Goal: Task Accomplishment & Management: Complete application form

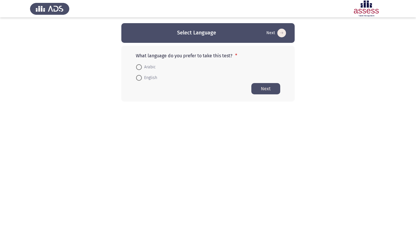
click at [151, 78] on span "English" at bounding box center [149, 77] width 15 height 7
click at [142, 78] on input "English" at bounding box center [139, 78] width 6 height 6
radio input "true"
click at [261, 85] on button "Next" at bounding box center [265, 88] width 29 height 11
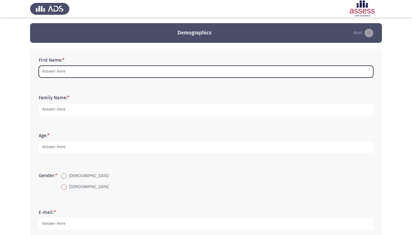
click at [113, 69] on input "First Name: *" at bounding box center [206, 72] width 334 height 12
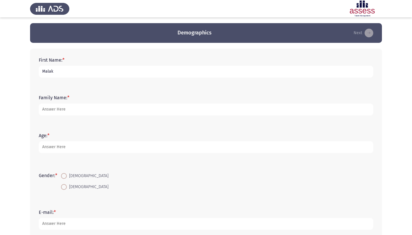
type input "Malak"
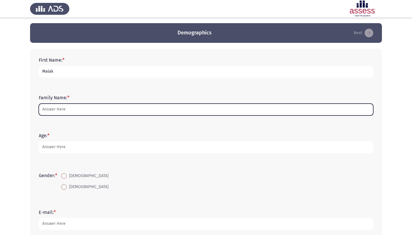
click at [69, 108] on input "Family Name: *" at bounding box center [206, 109] width 334 height 12
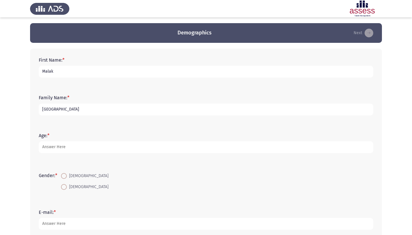
type input "[GEOGRAPHIC_DATA]"
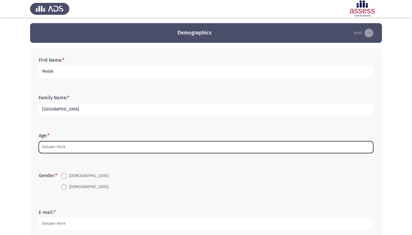
click at [58, 152] on input "Age: *" at bounding box center [206, 147] width 334 height 12
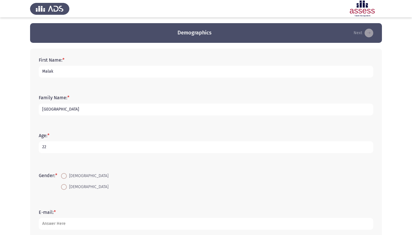
type input "22"
click at [70, 188] on span "[DEMOGRAPHIC_DATA]" at bounding box center [88, 186] width 42 height 7
click at [67, 188] on input "[DEMOGRAPHIC_DATA]" at bounding box center [64, 187] width 6 height 6
radio input "true"
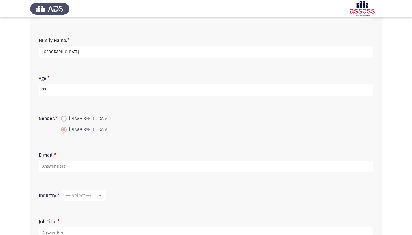
scroll to position [59, 0]
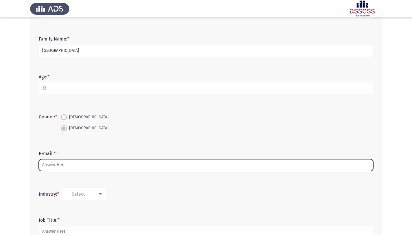
click at [71, 160] on input "E-mail: *" at bounding box center [206, 165] width 334 height 12
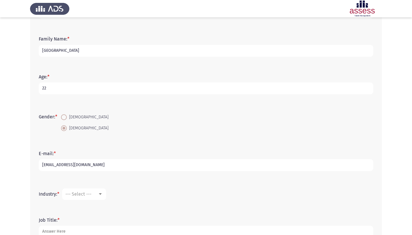
scroll to position [99, 0]
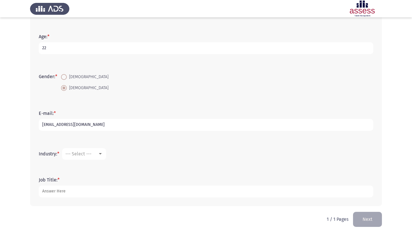
type input "[EMAIL_ADDRESS][DOMAIN_NAME]"
click at [82, 156] on span "--- Select ---" at bounding box center [78, 153] width 26 height 5
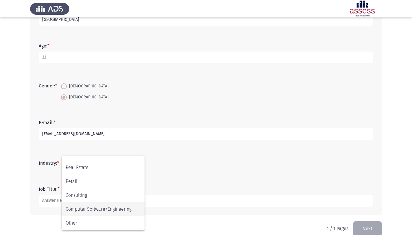
click at [89, 207] on span "Computer Software/Engineering" at bounding box center [103, 209] width 75 height 14
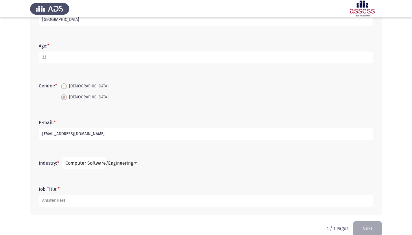
click at [123, 159] on form "Industry: * Computer Software/Engineering" at bounding box center [206, 163] width 334 height 12
click at [136, 164] on div at bounding box center [135, 163] width 5 height 5
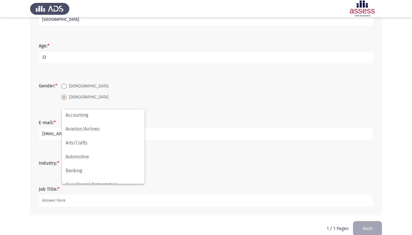
scroll to position [0, 0]
click at [179, 168] on div at bounding box center [206, 117] width 412 height 235
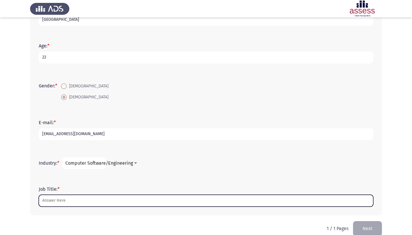
click at [89, 203] on input "Job Title: *" at bounding box center [206, 200] width 334 height 12
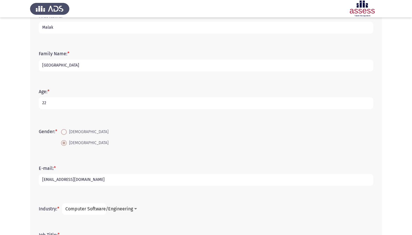
scroll to position [99, 0]
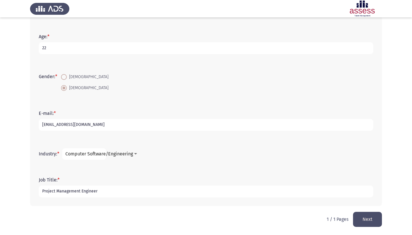
type input "Project Management Engineer"
click at [358, 214] on button "Next" at bounding box center [367, 218] width 29 height 15
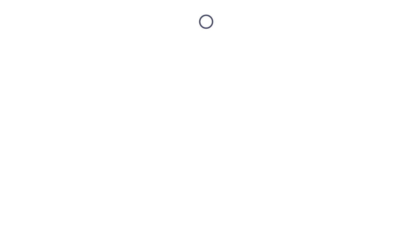
scroll to position [0, 0]
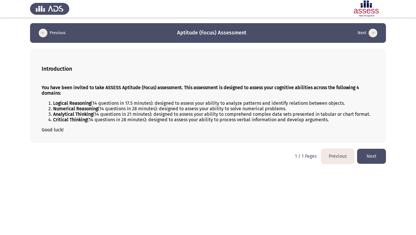
drag, startPoint x: 103, startPoint y: 89, endPoint x: 172, endPoint y: 88, distance: 69.3
click at [172, 88] on strong "You have been invited to take ASSESS Aptitude (Focus) assessment. This assessme…" at bounding box center [200, 90] width 317 height 11
drag, startPoint x: 188, startPoint y: 87, endPoint x: 242, endPoint y: 95, distance: 54.6
click at [242, 95] on p "You have been invited to take ASSESS Aptitude (Focus) assessment. This assessme…" at bounding box center [208, 90] width 333 height 11
click at [372, 149] on button "Next" at bounding box center [371, 155] width 29 height 15
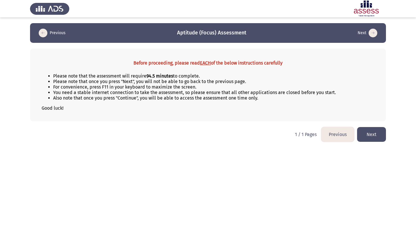
click at [370, 134] on button "Next" at bounding box center [371, 134] width 29 height 15
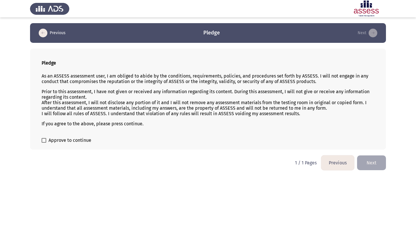
click at [46, 140] on span at bounding box center [44, 140] width 5 height 5
click at [44, 142] on input "Approve to continue" at bounding box center [44, 142] width 0 height 0
checkbox input "true"
click at [381, 161] on button "Next" at bounding box center [371, 162] width 29 height 15
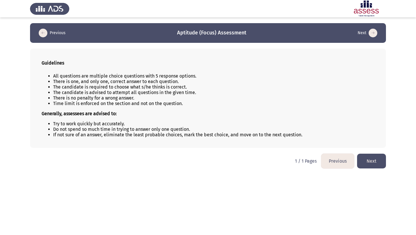
click at [377, 164] on button "Next" at bounding box center [371, 160] width 29 height 15
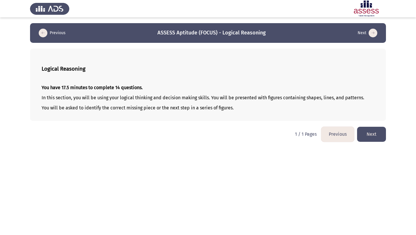
click at [378, 138] on button "Next" at bounding box center [371, 134] width 29 height 15
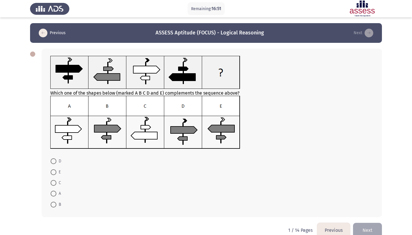
click at [56, 161] on span at bounding box center [54, 161] width 6 height 6
click at [56, 161] on input "D" at bounding box center [54, 161] width 6 height 6
radio input "true"
click at [54, 203] on span at bounding box center [54, 204] width 6 height 6
click at [54, 203] on input "B" at bounding box center [54, 204] width 6 height 6
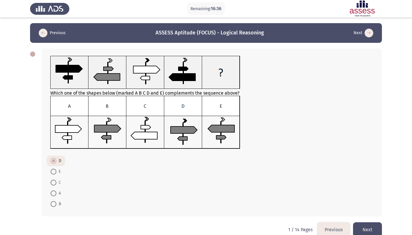
radio input "true"
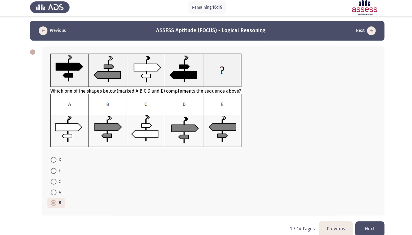
scroll to position [1, 0]
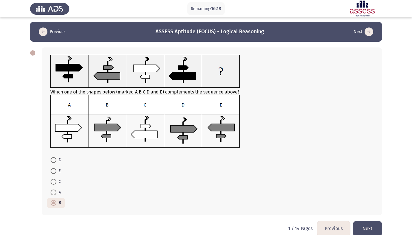
click at [367, 224] on button "Next" at bounding box center [367, 228] width 29 height 15
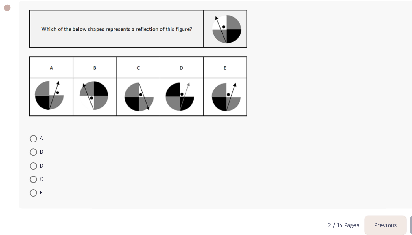
scroll to position [0, 0]
click at [55, 198] on span at bounding box center [54, 201] width 6 height 6
click at [55, 198] on input "E" at bounding box center [54, 201] width 6 height 6
radio input "true"
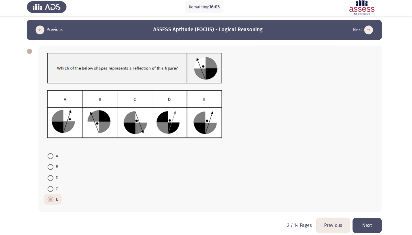
scroll to position [2, 0]
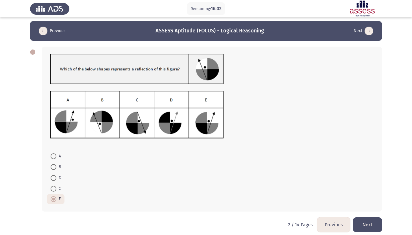
click at [373, 227] on button "Next" at bounding box center [367, 224] width 29 height 15
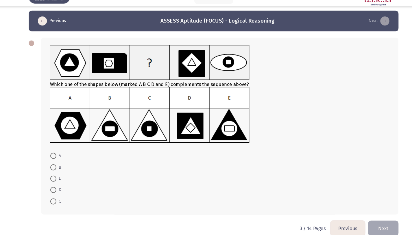
scroll to position [3, 0]
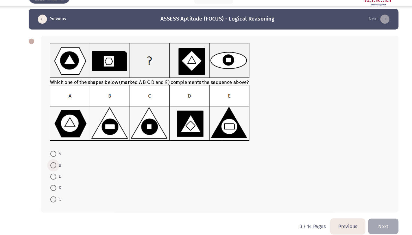
click at [51, 169] on span at bounding box center [54, 168] width 6 height 6
click at [51, 169] on input "B" at bounding box center [54, 168] width 6 height 6
radio input "true"
click at [378, 228] on button "Next" at bounding box center [367, 225] width 29 height 15
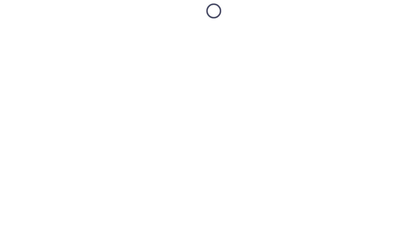
scroll to position [0, 0]
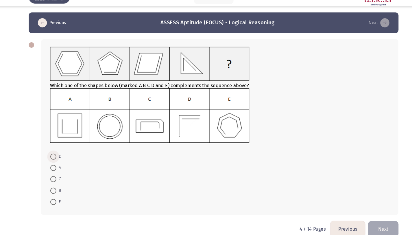
click at [54, 163] on span at bounding box center [54, 160] width 6 height 6
click at [54, 163] on input "D" at bounding box center [54, 160] width 6 height 6
radio input "true"
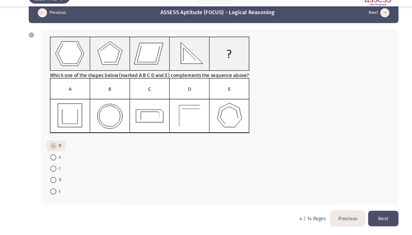
click at [373, 216] on button "Next" at bounding box center [367, 218] width 29 height 15
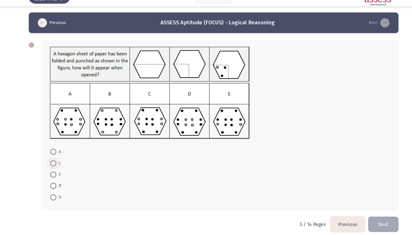
click at [51, 166] on span at bounding box center [54, 166] width 6 height 6
click at [51, 166] on input "C" at bounding box center [54, 166] width 6 height 6
radio input "true"
click at [374, 225] on button "Next" at bounding box center [367, 223] width 29 height 15
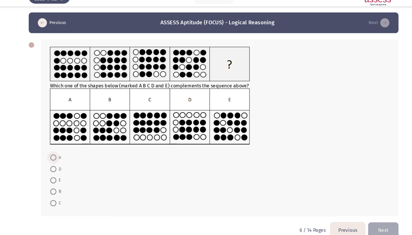
click at [52, 162] on span at bounding box center [54, 161] width 6 height 6
click at [52, 162] on input "A" at bounding box center [54, 161] width 6 height 6
radio input "true"
click at [367, 229] on button "Next" at bounding box center [367, 229] width 29 height 15
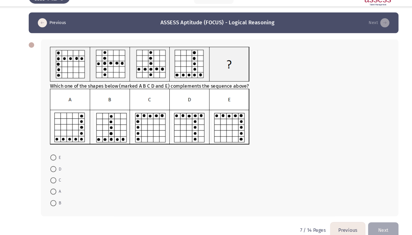
click at [52, 195] on span at bounding box center [54, 193] width 6 height 6
click at [52, 195] on input "A" at bounding box center [54, 193] width 6 height 6
radio input "true"
click at [374, 230] on button "Next" at bounding box center [367, 229] width 29 height 15
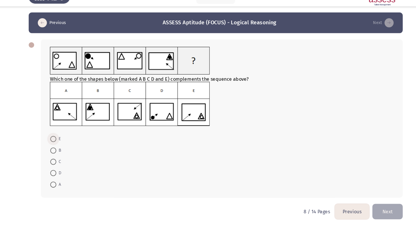
click at [55, 144] on span at bounding box center [54, 143] width 6 height 6
click at [55, 144] on input "E" at bounding box center [54, 143] width 6 height 6
radio input "true"
click at [53, 175] on span at bounding box center [54, 175] width 6 height 6
click at [53, 175] on input "D" at bounding box center [54, 175] width 6 height 6
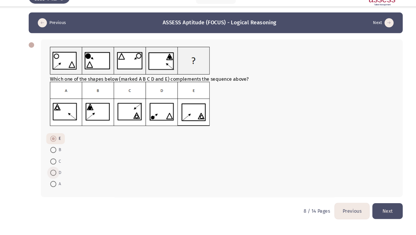
radio input "true"
click at [57, 142] on span "E" at bounding box center [58, 143] width 4 height 7
click at [56, 142] on input "E" at bounding box center [54, 143] width 6 height 6
radio input "true"
click at [382, 209] on button "Next" at bounding box center [371, 211] width 29 height 15
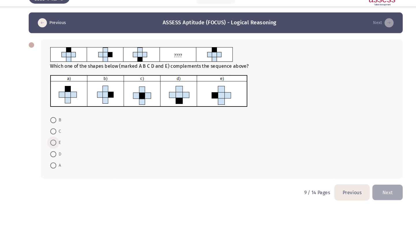
click at [51, 149] on span at bounding box center [54, 147] width 6 height 6
click at [51, 149] on input "E" at bounding box center [54, 147] width 6 height 6
radio input "true"
click at [371, 191] on button "Next" at bounding box center [371, 193] width 29 height 15
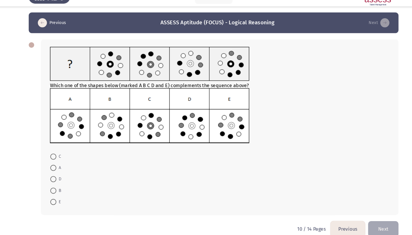
click at [53, 194] on span at bounding box center [54, 192] width 6 height 6
click at [53, 194] on input "B" at bounding box center [54, 192] width 6 height 6
radio input "true"
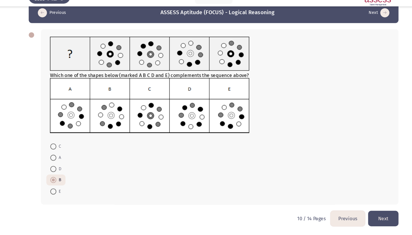
click at [368, 220] on button "Next" at bounding box center [367, 218] width 29 height 15
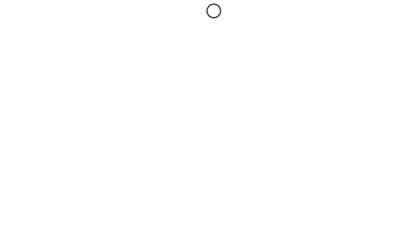
scroll to position [0, 0]
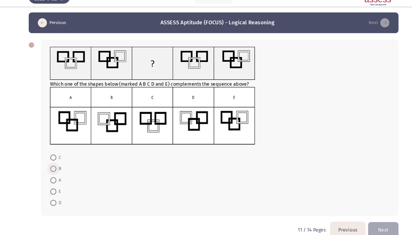
click at [54, 174] on span at bounding box center [54, 172] width 6 height 6
click at [54, 174] on input "B" at bounding box center [54, 172] width 6 height 6
radio input "true"
click at [371, 227] on button "Next" at bounding box center [367, 229] width 29 height 15
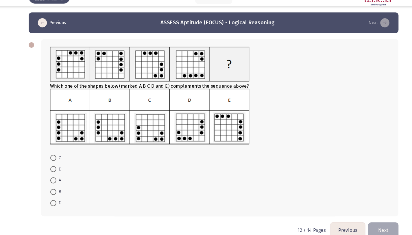
click at [54, 202] on span at bounding box center [54, 204] width 6 height 6
click at [54, 202] on input "D" at bounding box center [54, 204] width 6 height 6
radio input "true"
click at [362, 232] on button "Next" at bounding box center [367, 229] width 29 height 15
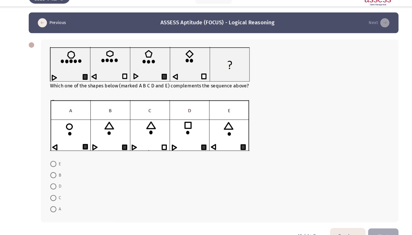
scroll to position [17, 0]
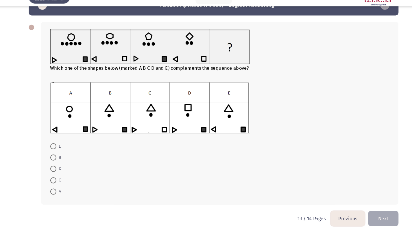
click at [334, 220] on button "Previous" at bounding box center [333, 218] width 33 height 15
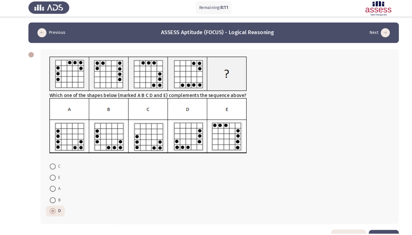
scroll to position [9, 0]
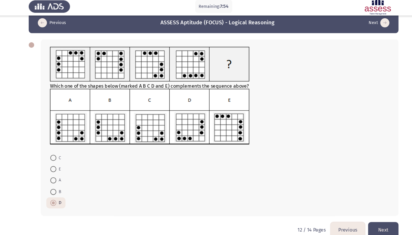
click at [367, 217] on button "Next" at bounding box center [367, 220] width 29 height 15
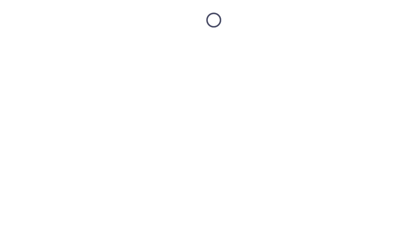
scroll to position [0, 0]
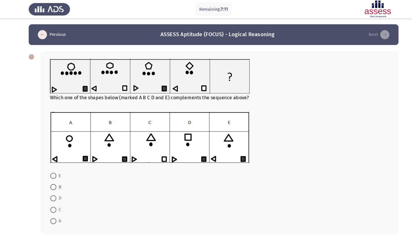
click at [55, 179] on span at bounding box center [54, 178] width 6 height 6
click at [55, 179] on input "B" at bounding box center [54, 178] width 6 height 6
radio input "true"
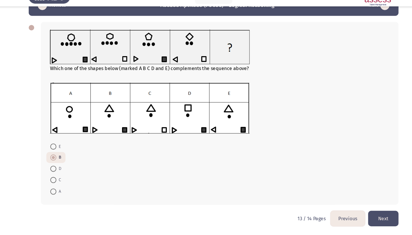
click at [367, 222] on button "Next" at bounding box center [367, 218] width 29 height 15
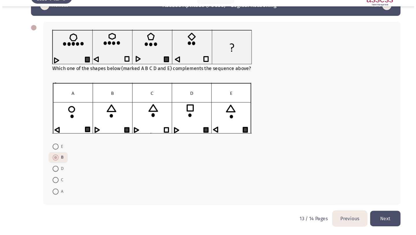
scroll to position [0, 0]
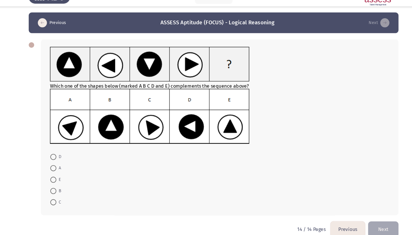
click at [53, 192] on span at bounding box center [54, 193] width 6 height 6
click at [53, 192] on input "B" at bounding box center [54, 193] width 6 height 6
radio input "true"
click at [371, 227] on button "Next" at bounding box center [367, 228] width 29 height 15
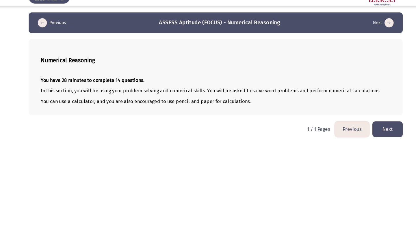
click at [378, 135] on button "Next" at bounding box center [371, 134] width 29 height 15
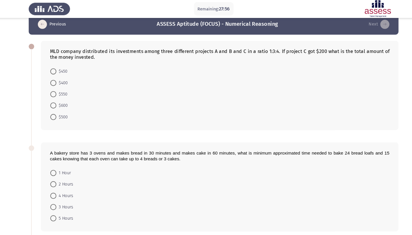
scroll to position [5, 0]
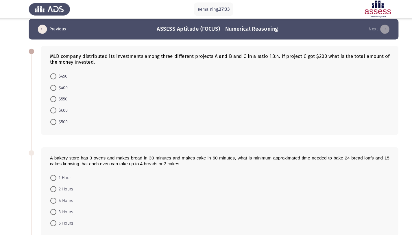
click at [56, 105] on span at bounding box center [54, 105] width 6 height 6
click at [56, 105] on input "$600" at bounding box center [54, 105] width 6 height 6
radio input "true"
click at [51, 84] on span at bounding box center [54, 84] width 6 height 6
click at [51, 84] on input "$400" at bounding box center [54, 84] width 6 height 6
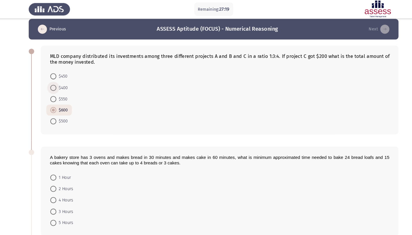
radio input "true"
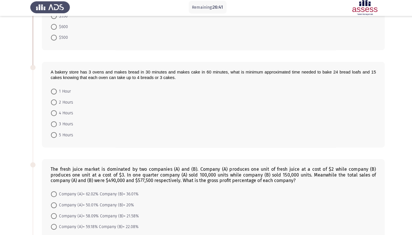
scroll to position [82, 0]
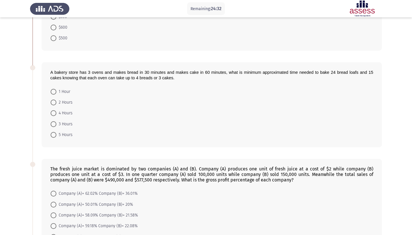
drag, startPoint x: 183, startPoint y: 81, endPoint x: 64, endPoint y: 80, distance: 119.0
click at [64, 80] on div "A bakery store has 3 ovens and makes bread in 30 minutes and makes cake in 60 m…" at bounding box center [212, 104] width 340 height 85
click at [51, 72] on span "A bakery store has 3 ovens and makes bread in 30 minutes and makes cake in 60 m…" at bounding box center [211, 75] width 323 height 10
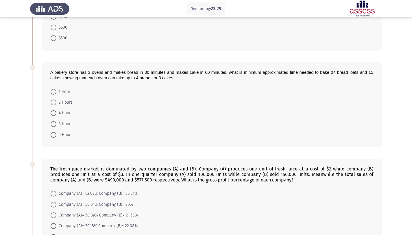
click at [55, 125] on span at bounding box center [54, 124] width 6 height 6
click at [55, 125] on input "3 Hours" at bounding box center [54, 124] width 6 height 6
radio input "true"
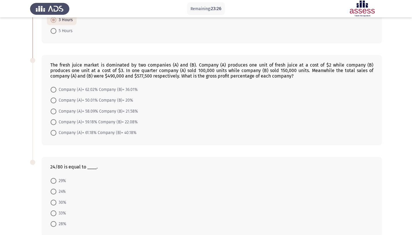
scroll to position [186, 0]
click at [85, 121] on span "Company (A)= 59.18% Company (B)= 22.08%" at bounding box center [96, 121] width 81 height 7
click at [56, 121] on input "Company (A)= 59.18% Company (B)= 22.08%" at bounding box center [54, 121] width 6 height 6
radio input "true"
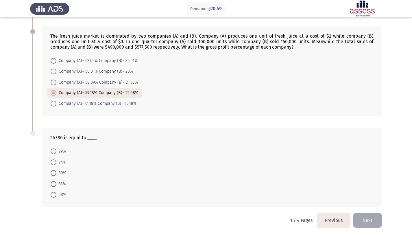
scroll to position [215, 0]
click at [56, 172] on span at bounding box center [54, 172] width 6 height 6
click at [56, 172] on input "30%" at bounding box center [54, 172] width 6 height 6
radio input "true"
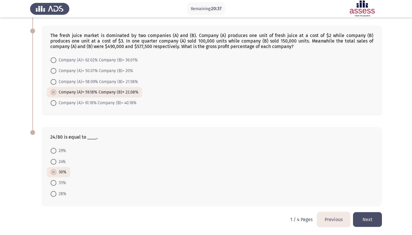
click at [382, 219] on html "Remaining: 20:37 Previous ASSESS Aptitude (FOCUS) - Numerical Reasoning Next ML…" at bounding box center [206, 10] width 412 height 450
click at [371, 220] on button "Next" at bounding box center [367, 219] width 29 height 15
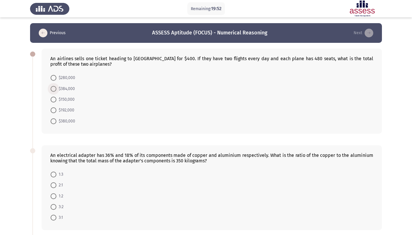
click at [57, 87] on span "$384,000" at bounding box center [65, 88] width 18 height 7
click at [56, 87] on input "$384,000" at bounding box center [54, 89] width 6 height 6
radio input "true"
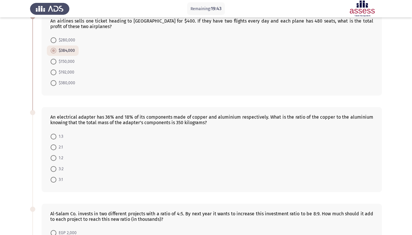
scroll to position [42, 0]
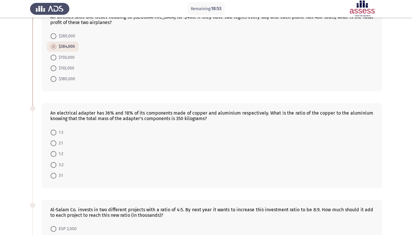
click at [56, 142] on span at bounding box center [54, 143] width 6 height 6
click at [56, 142] on input "2:1" at bounding box center [54, 143] width 6 height 6
radio input "true"
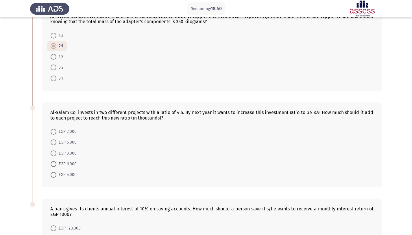
scroll to position [142, 0]
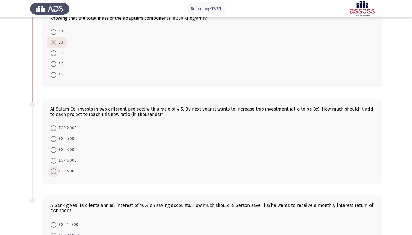
click at [56, 171] on span at bounding box center [54, 171] width 6 height 6
click at [56, 171] on input "EGP 4,000" at bounding box center [54, 171] width 6 height 6
radio input "true"
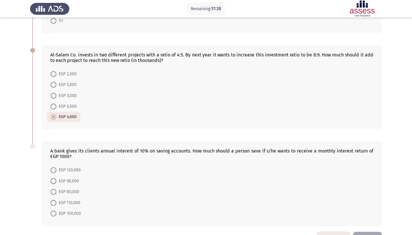
scroll to position [215, 0]
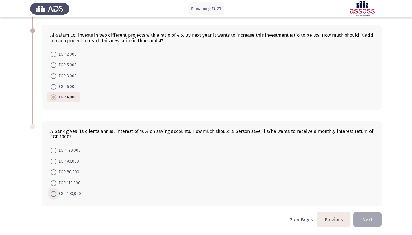
click at [53, 192] on span at bounding box center [54, 194] width 6 height 6
click at [53, 192] on input "EGP 100,000" at bounding box center [54, 194] width 6 height 6
radio input "true"
click at [371, 218] on button "Next" at bounding box center [367, 219] width 29 height 15
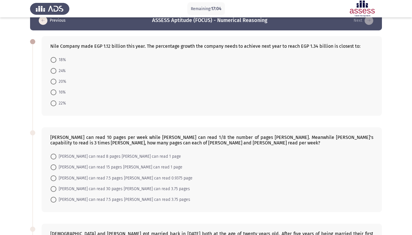
scroll to position [0, 0]
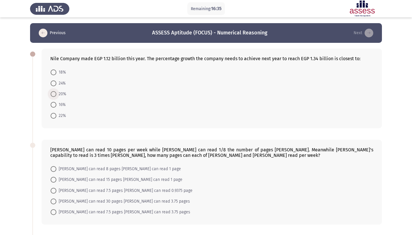
click at [55, 94] on span at bounding box center [54, 94] width 6 height 6
click at [55, 94] on input "20%" at bounding box center [54, 94] width 6 height 6
radio input "true"
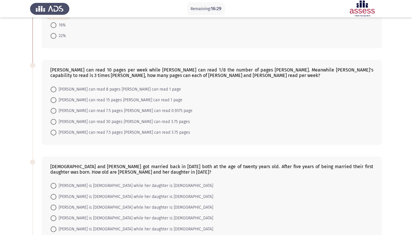
scroll to position [79, 0]
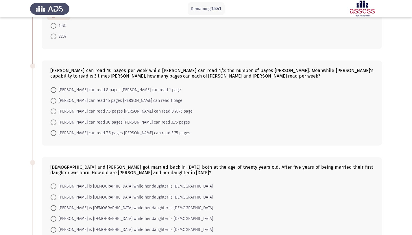
click at [143, 124] on span "[PERSON_NAME] can read 30 pages [PERSON_NAME] can read 3.75 pages" at bounding box center [122, 122] width 133 height 7
click at [56, 124] on input "[PERSON_NAME] can read 30 pages [PERSON_NAME] can read 3.75 pages" at bounding box center [54, 122] width 6 height 6
radio input "true"
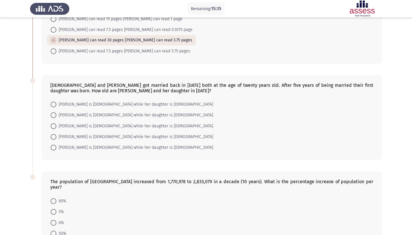
scroll to position [160, 0]
click at [142, 116] on span "[PERSON_NAME] is [DEMOGRAPHIC_DATA] while her daughter is [DEMOGRAPHIC_DATA]" at bounding box center [134, 114] width 157 height 7
click at [56, 116] on input "[PERSON_NAME] is [DEMOGRAPHIC_DATA] while her daughter is [DEMOGRAPHIC_DATA]" at bounding box center [54, 115] width 6 height 6
radio input "true"
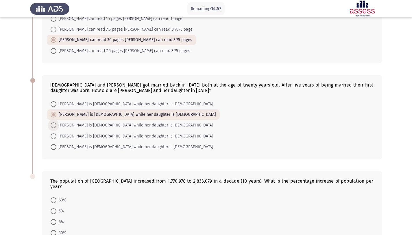
click at [140, 124] on span "[PERSON_NAME] is [DEMOGRAPHIC_DATA] while her daughter is [DEMOGRAPHIC_DATA]" at bounding box center [134, 125] width 157 height 7
click at [56, 124] on input "[PERSON_NAME] is [DEMOGRAPHIC_DATA] while her daughter is [DEMOGRAPHIC_DATA]" at bounding box center [54, 125] width 6 height 6
radio input "true"
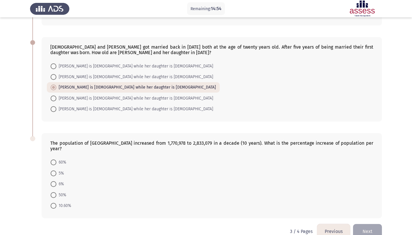
scroll to position [204, 0]
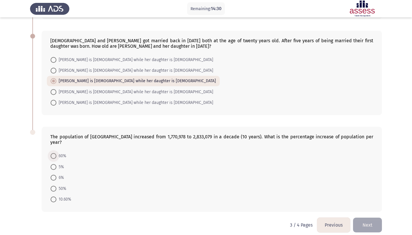
click at [53, 153] on span at bounding box center [54, 156] width 6 height 6
click at [53, 153] on input "60%" at bounding box center [54, 156] width 6 height 6
radio input "true"
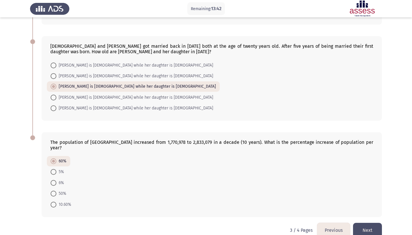
scroll to position [204, 0]
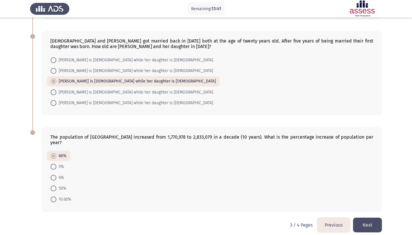
click at [54, 174] on span at bounding box center [54, 177] width 6 height 6
click at [54, 174] on input "6%" at bounding box center [54, 177] width 6 height 6
radio input "true"
click at [375, 221] on button "Next" at bounding box center [367, 224] width 29 height 15
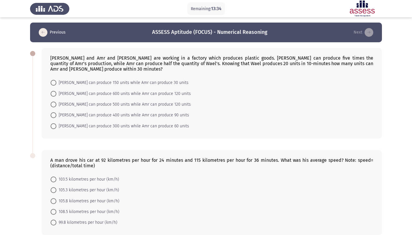
scroll to position [1, 0]
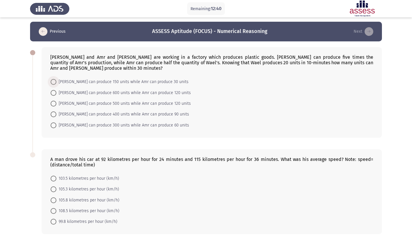
click at [100, 84] on span "[PERSON_NAME] can produce 150 units while Amr can produce 30 units" at bounding box center [122, 81] width 132 height 7
click at [56, 84] on input "[PERSON_NAME] can produce 150 units while Amr can produce 30 units" at bounding box center [54, 82] width 6 height 6
radio input "true"
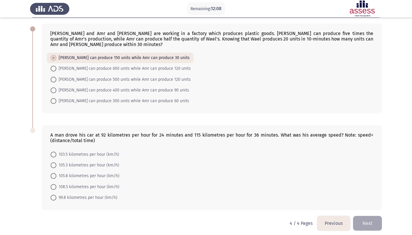
scroll to position [29, 0]
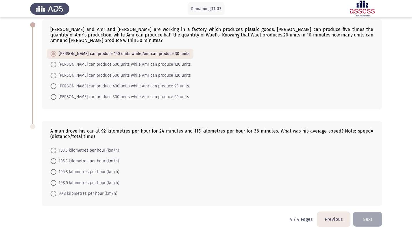
click at [138, 133] on div "A man drove his car at 92 kilometres per hour for 24 minutes and 115 kilometres…" at bounding box center [211, 133] width 323 height 11
click at [87, 149] on span "103.5 kilometres per hour (km/h)" at bounding box center [87, 150] width 63 height 7
click at [56, 149] on input "103.5 kilometres per hour (km/h)" at bounding box center [54, 150] width 6 height 6
radio input "true"
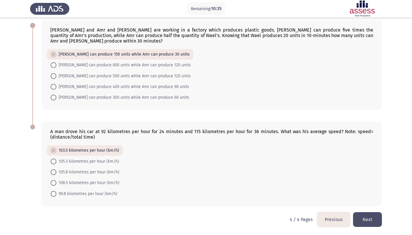
click at [76, 161] on span "105.3 kilometres per hour (km/h)" at bounding box center [87, 161] width 63 height 7
click at [56, 161] on input "105.3 kilometres per hour (km/h)" at bounding box center [54, 161] width 6 height 6
radio input "true"
click at [68, 174] on span "105.8 kilometres per hour (km/h)" at bounding box center [87, 171] width 63 height 7
click at [56, 174] on input "105.8 kilometres per hour (km/h)" at bounding box center [54, 172] width 6 height 6
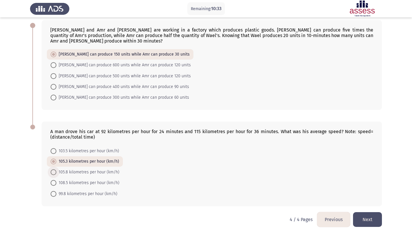
radio input "true"
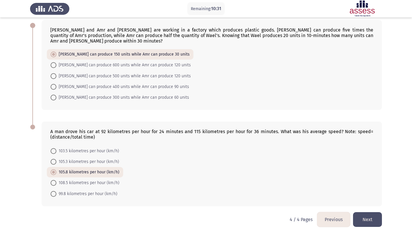
click at [369, 217] on button "Next" at bounding box center [367, 219] width 29 height 15
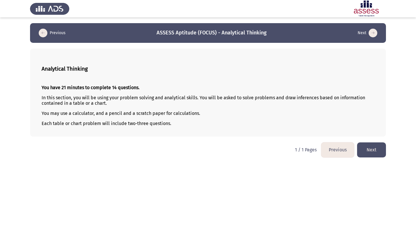
click at [169, 75] on div "Analytical Thinking" at bounding box center [208, 68] width 333 height 17
click at [399, 33] on app-assessment-container "Previous ASSESS Aptitude (FOCUS) - Analytical Thinking Next Analytical Thinking…" at bounding box center [208, 79] width 416 height 113
click at [375, 151] on button "Next" at bounding box center [371, 149] width 29 height 15
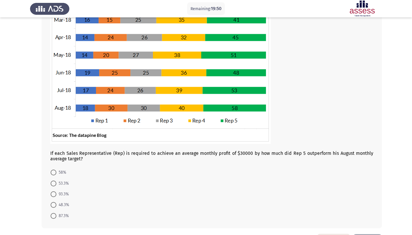
scroll to position [94, 0]
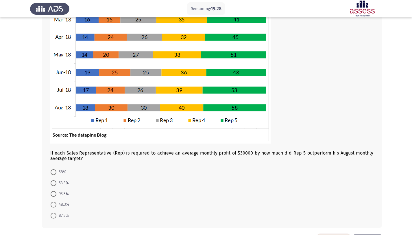
click at [58, 172] on span "58%" at bounding box center [61, 171] width 10 height 7
click at [56, 172] on input "58%" at bounding box center [54, 172] width 6 height 6
radio input "true"
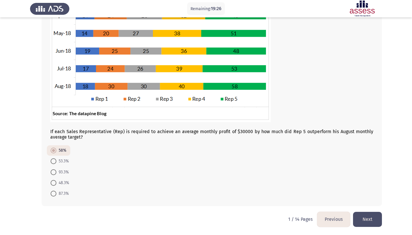
click at [369, 220] on button "Next" at bounding box center [367, 218] width 29 height 15
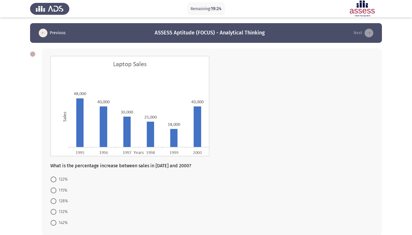
scroll to position [29, 0]
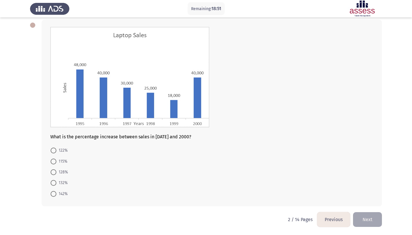
click at [62, 154] on mat-radio-button "122%" at bounding box center [59, 150] width 25 height 11
click at [63, 152] on span "122%" at bounding box center [61, 150] width 11 height 7
click at [56, 152] on input "122%" at bounding box center [54, 150] width 6 height 6
radio input "true"
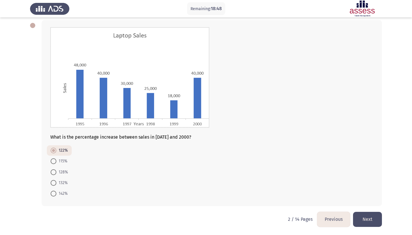
click at [365, 219] on button "Next" at bounding box center [367, 218] width 29 height 15
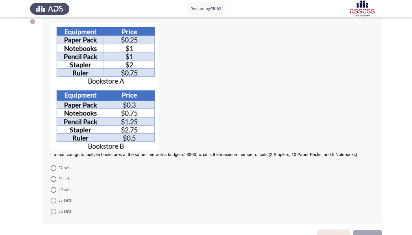
scroll to position [50, 0]
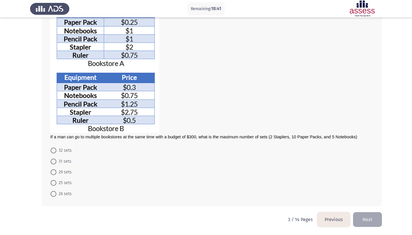
click at [332, 228] on html "Remaining: 18:41 Previous ASSESS Aptitude (FOCUS) - Analytical Thinking Next If…" at bounding box center [206, 92] width 412 height 285
click at [336, 217] on button "Previous" at bounding box center [333, 219] width 33 height 15
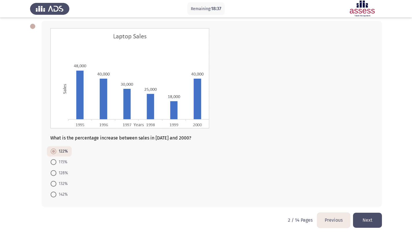
scroll to position [29, 0]
click at [368, 222] on button "Next" at bounding box center [367, 218] width 29 height 15
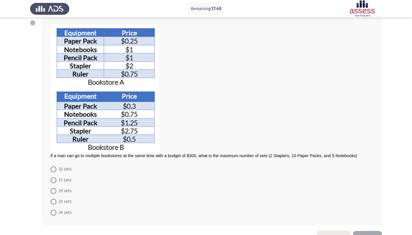
scroll to position [50, 0]
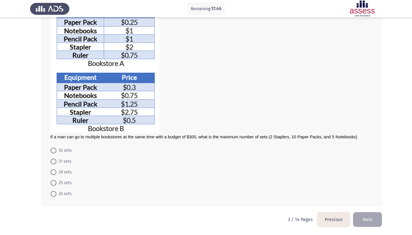
click at [321, 220] on button "Previous" at bounding box center [333, 219] width 33 height 15
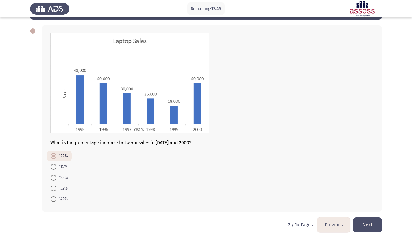
scroll to position [29, 0]
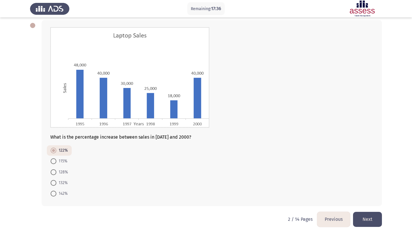
click at [173, 96] on img at bounding box center [129, 77] width 159 height 100
click at [373, 219] on button "Next" at bounding box center [367, 218] width 29 height 15
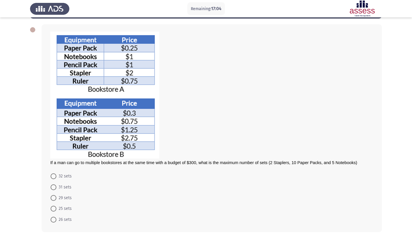
scroll to position [22, 0]
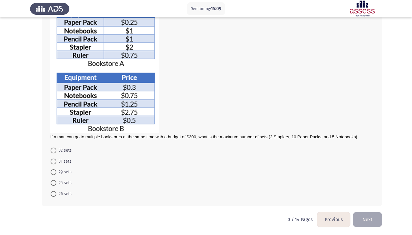
click at [64, 173] on span "29 sets" at bounding box center [63, 171] width 15 height 7
click at [56, 173] on input "29 sets" at bounding box center [54, 172] width 6 height 6
radio input "true"
click at [376, 218] on button "Next" at bounding box center [367, 218] width 29 height 15
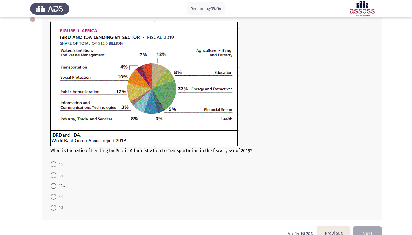
scroll to position [32, 0]
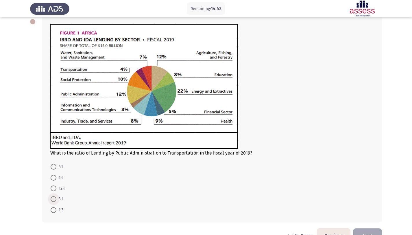
click at [55, 197] on span at bounding box center [54, 199] width 6 height 6
click at [55, 197] on input "3:1" at bounding box center [54, 199] width 6 height 6
radio input "true"
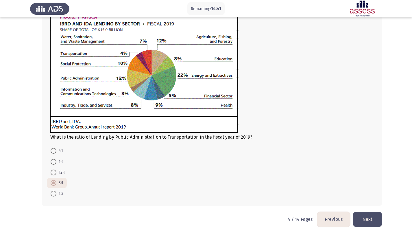
click at [368, 215] on button "Next" at bounding box center [367, 218] width 29 height 15
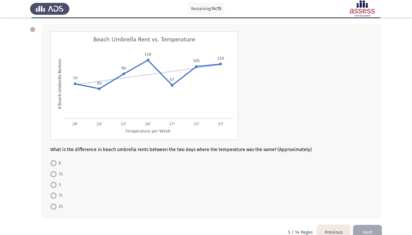
scroll to position [24, 0]
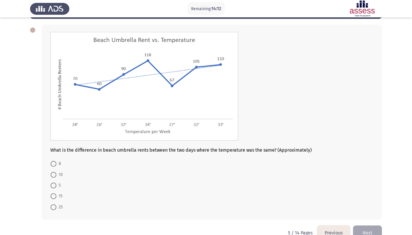
click at [52, 198] on span at bounding box center [54, 196] width 6 height 6
click at [52, 198] on input "15" at bounding box center [54, 196] width 6 height 6
radio input "true"
click at [364, 226] on button "Next" at bounding box center [367, 231] width 29 height 15
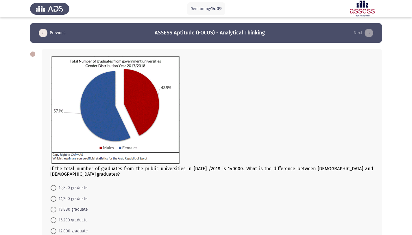
scroll to position [32, 0]
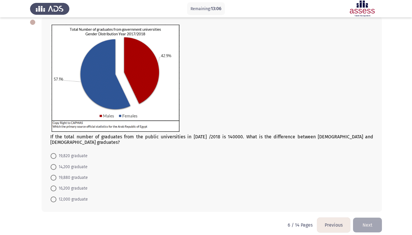
click at [60, 174] on span "19,880 graduate" at bounding box center [71, 177] width 31 height 7
click at [56, 174] on input "19,880 graduate" at bounding box center [54, 177] width 6 height 6
radio input "true"
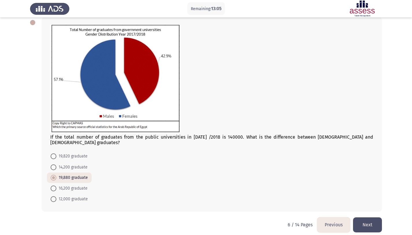
click at [380, 222] on button "Next" at bounding box center [367, 224] width 29 height 15
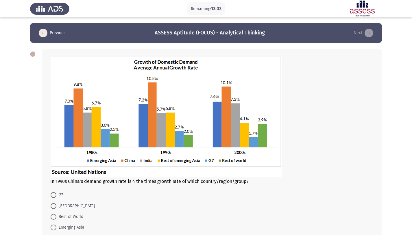
scroll to position [45, 0]
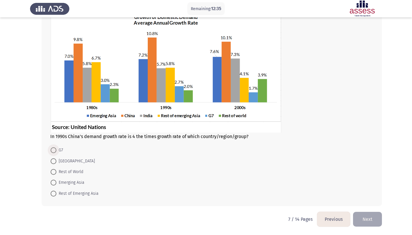
click at [58, 151] on span "G7" at bounding box center [59, 149] width 7 height 7
click at [56, 151] on input "G7" at bounding box center [54, 150] width 6 height 6
radio input "true"
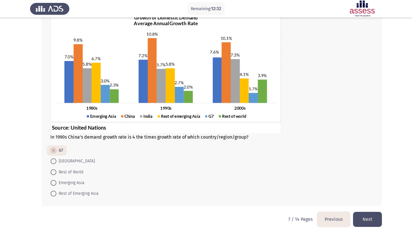
click at [369, 221] on button "Next" at bounding box center [367, 218] width 29 height 15
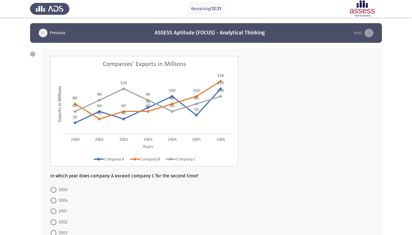
scroll to position [39, 0]
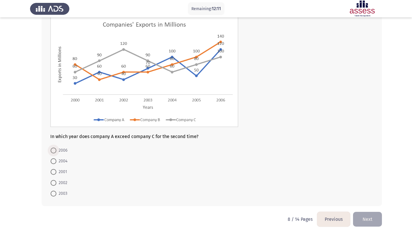
click at [61, 151] on span "2006" at bounding box center [61, 150] width 11 height 7
click at [56, 151] on input "2006" at bounding box center [54, 150] width 6 height 6
radio input "true"
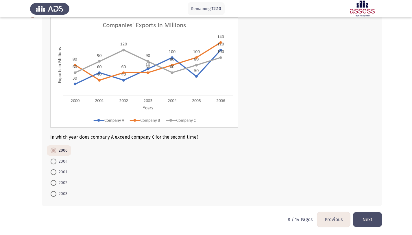
click at [372, 223] on button "Next" at bounding box center [367, 219] width 29 height 15
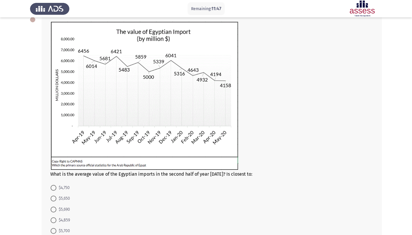
scroll to position [36, 0]
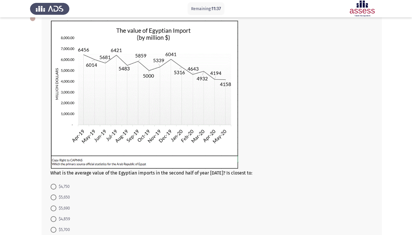
click at [171, 59] on img at bounding box center [144, 94] width 188 height 148
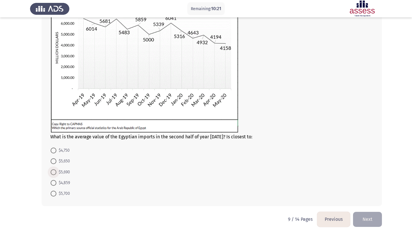
click at [57, 170] on span "$5,690" at bounding box center [63, 171] width 14 height 7
click at [56, 170] on input "$5,690" at bounding box center [54, 172] width 6 height 6
radio input "true"
click at [368, 217] on button "Next" at bounding box center [367, 218] width 29 height 15
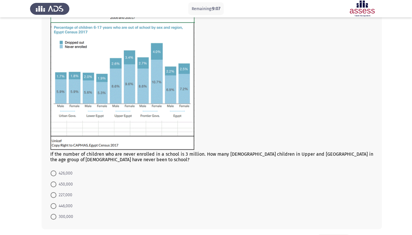
scroll to position [69, 0]
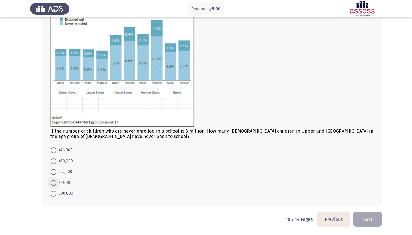
click at [51, 183] on span at bounding box center [54, 183] width 6 height 6
click at [51, 183] on input "446,000" at bounding box center [54, 183] width 6 height 6
radio input "true"
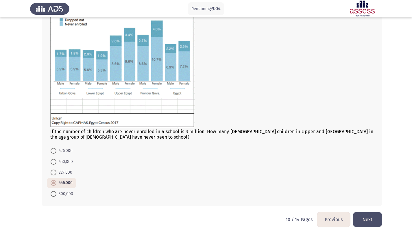
click at [58, 152] on span "426,000" at bounding box center [64, 150] width 16 height 7
click at [56, 152] on input "426,000" at bounding box center [54, 151] width 6 height 6
radio input "true"
click at [373, 220] on button "Next" at bounding box center [367, 219] width 29 height 15
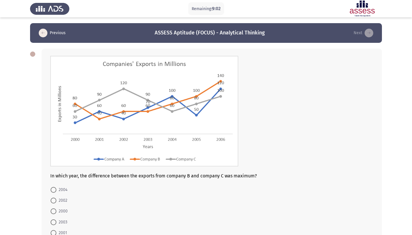
scroll to position [39, 0]
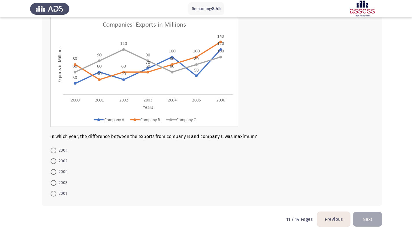
click at [55, 161] on span at bounding box center [54, 161] width 6 height 6
click at [55, 161] on input "2002" at bounding box center [54, 161] width 6 height 6
radio input "true"
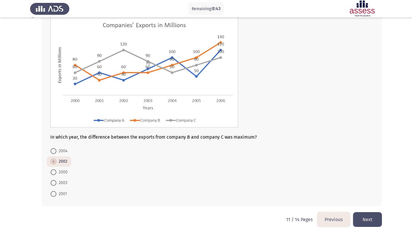
click at [367, 224] on button "Next" at bounding box center [367, 219] width 29 height 15
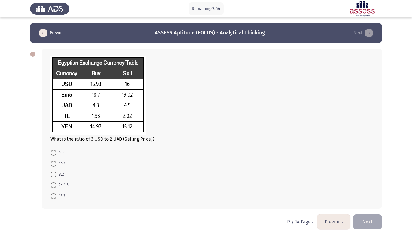
click at [54, 195] on span at bounding box center [54, 196] width 6 height 6
click at [54, 195] on input "16:3" at bounding box center [54, 196] width 6 height 6
radio input "true"
click at [373, 217] on button "Next" at bounding box center [367, 220] width 29 height 15
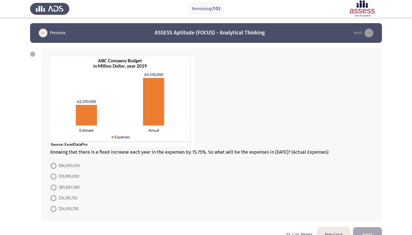
click at [67, 183] on mat-radio-button "$85,881,580" at bounding box center [65, 186] width 37 height 11
click at [66, 188] on span "$85,881,580" at bounding box center [67, 187] width 23 height 7
click at [56, 188] on input "$85,881,580" at bounding box center [54, 187] width 6 height 6
radio input "true"
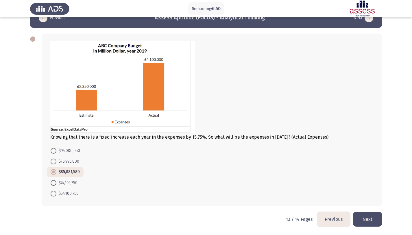
click at [367, 222] on button "Next" at bounding box center [367, 218] width 29 height 15
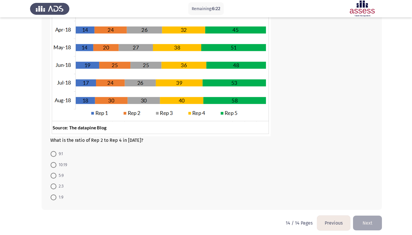
scroll to position [102, 0]
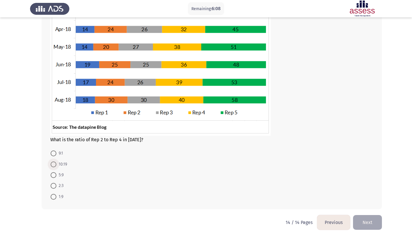
click at [55, 165] on span at bounding box center [54, 164] width 6 height 6
click at [55, 165] on input "10:19" at bounding box center [54, 164] width 6 height 6
radio input "true"
click at [370, 219] on button "Next" at bounding box center [367, 221] width 29 height 15
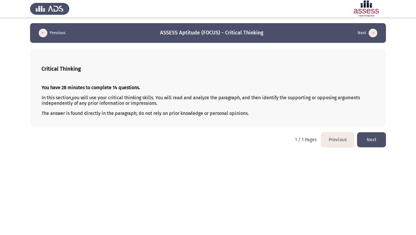
click at [372, 143] on button "Next" at bounding box center [371, 139] width 29 height 15
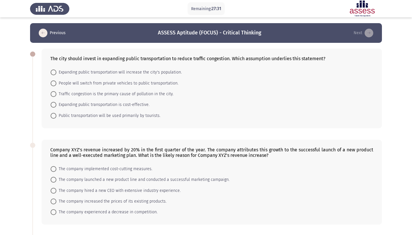
click at [54, 104] on span at bounding box center [54, 105] width 6 height 6
click at [54, 104] on input "Expanding public transportation is cost-effective." at bounding box center [54, 105] width 6 height 6
radio input "true"
click at [54, 84] on span at bounding box center [54, 83] width 6 height 6
click at [54, 84] on input "People will switch from private vehicles to public transportation." at bounding box center [54, 83] width 6 height 6
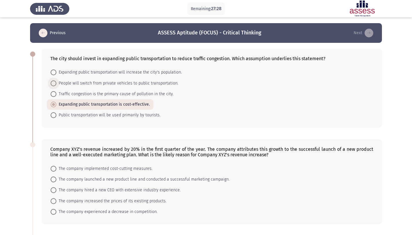
radio input "true"
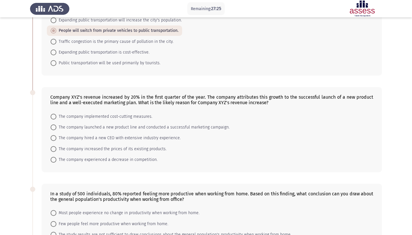
scroll to position [53, 0]
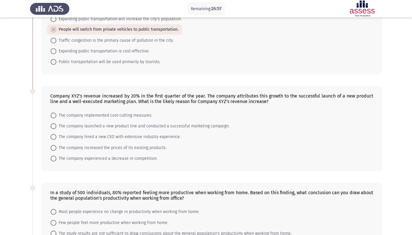
click at [52, 125] on span at bounding box center [54, 126] width 6 height 6
click at [52, 125] on input "The company launched a new product line and conducted a successful marketing ca…" at bounding box center [54, 126] width 6 height 6
radio input "true"
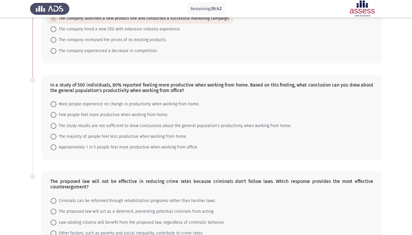
scroll to position [162, 0]
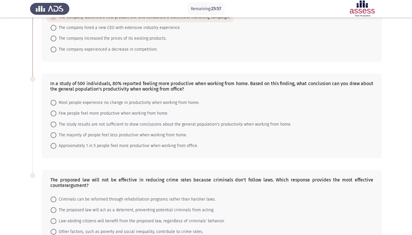
click at [55, 146] on span at bounding box center [54, 146] width 6 height 6
click at [55, 146] on input "Approximately 1 in 5 people feel more productive when working from office." at bounding box center [54, 146] width 6 height 6
radio input "true"
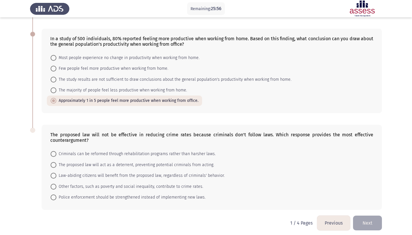
scroll to position [210, 0]
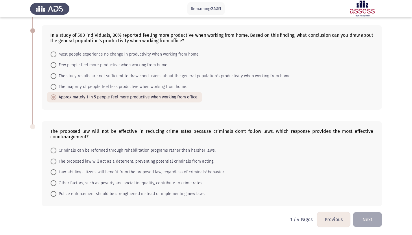
click at [53, 161] on span at bounding box center [54, 161] width 6 height 6
click at [53, 161] on input "The proposed law will act as a deterrent, preventing potential criminals from a…" at bounding box center [54, 161] width 6 height 6
radio input "true"
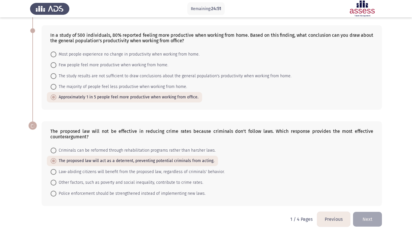
scroll to position [210, 0]
click at [375, 220] on button "Next" at bounding box center [367, 219] width 29 height 15
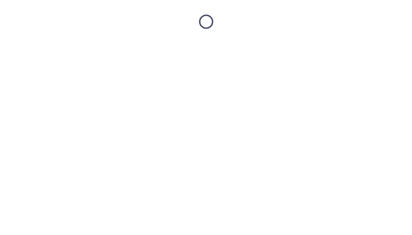
scroll to position [0, 0]
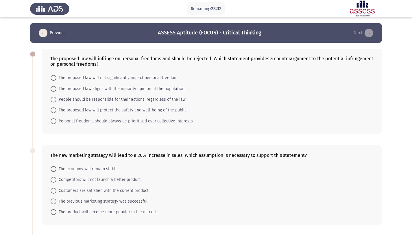
click at [53, 111] on span at bounding box center [54, 110] width 6 height 6
click at [53, 111] on input "The proposed law will protect the safety and well-being of the public." at bounding box center [54, 110] width 6 height 6
radio input "true"
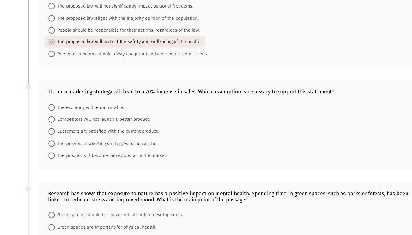
scroll to position [49, 0]
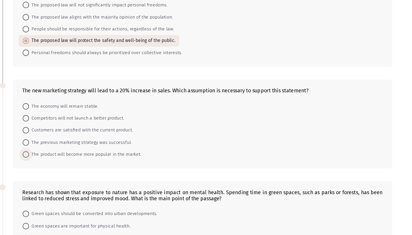
click at [60, 164] on span "The product will become more popular in the market." at bounding box center [106, 162] width 101 height 7
click at [56, 164] on input "The product will become more popular in the market." at bounding box center [54, 162] width 6 height 6
radio input "true"
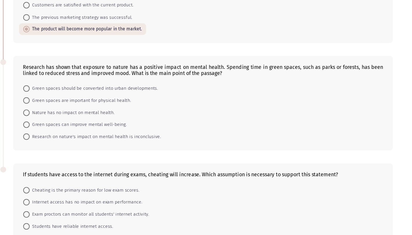
scroll to position [163, 0]
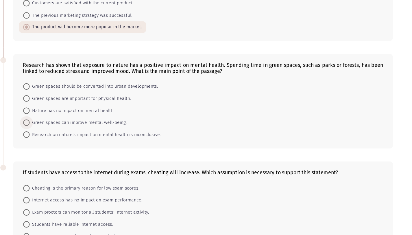
click at [132, 136] on span "Green spaces can improve mental well-being." at bounding box center [99, 134] width 87 height 7
click at [56, 136] on input "Green spaces can improve mental well-being." at bounding box center [54, 134] width 6 height 6
radio input "true"
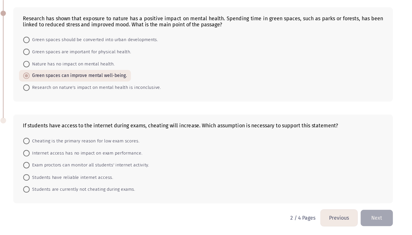
click at [102, 175] on span "Exam proctors can monitor all students' internet activity." at bounding box center [109, 171] width 107 height 7
click at [56, 175] on input "Exam proctors can monitor all students' internet activity." at bounding box center [54, 172] width 6 height 6
radio input "true"
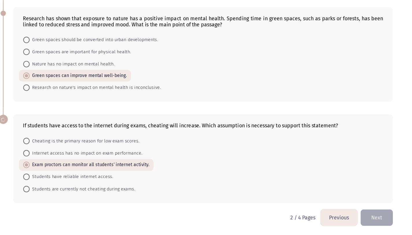
scroll to position [204, 0]
click at [95, 183] on span "Students have reliable internet access." at bounding box center [93, 182] width 75 height 7
click at [56, 183] on input "Students have reliable internet access." at bounding box center [54, 183] width 6 height 6
radio input "true"
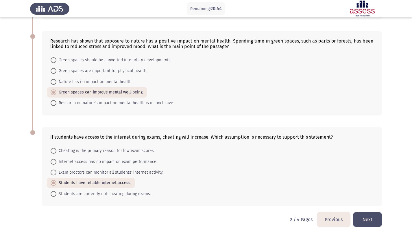
click at [362, 219] on button "Next" at bounding box center [367, 219] width 29 height 15
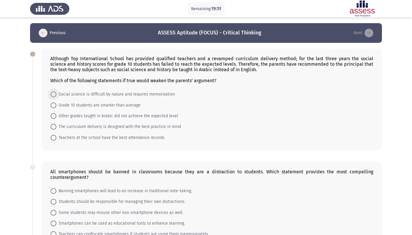
click at [128, 94] on span "Social science is difficult by nature and requires memorization" at bounding box center [115, 94] width 118 height 7
click at [56, 94] on input "Social science is difficult by nature and requires memorization" at bounding box center [54, 94] width 6 height 6
radio input "true"
click at [128, 113] on span "Other grades taught in Arabic did not achieve the expected level" at bounding box center [117, 115] width 122 height 7
click at [56, 113] on input "Other grades taught in Arabic did not achieve the expected level" at bounding box center [54, 116] width 6 height 6
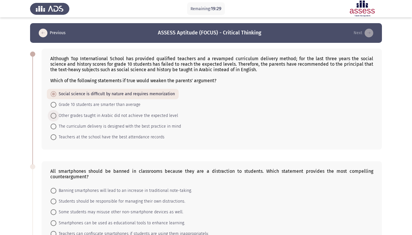
radio input "true"
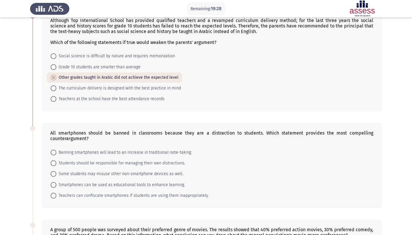
scroll to position [38, 0]
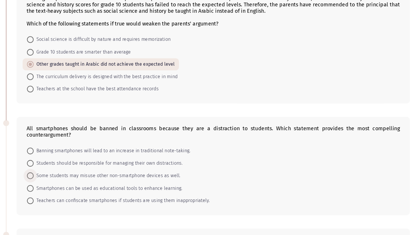
click at [122, 175] on span "Some students may misuse other non-smartphone devices as well." at bounding box center [119, 173] width 127 height 7
click at [56, 175] on input "Some students may misuse other non-smartphone devices as well." at bounding box center [54, 174] width 6 height 6
radio input "true"
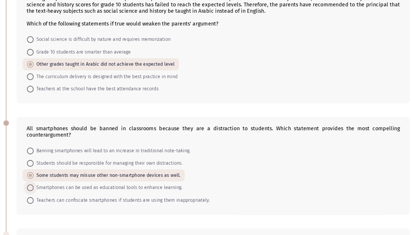
click at [148, 186] on span "Smartphones can be used as educational tools to enhance learning." at bounding box center [120, 184] width 129 height 7
click at [56, 186] on input "Smartphones can be used as educational tools to enhance learning." at bounding box center [54, 184] width 6 height 6
radio input "true"
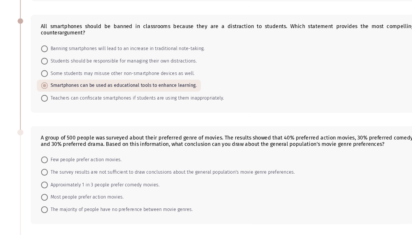
scroll to position [118, 0]
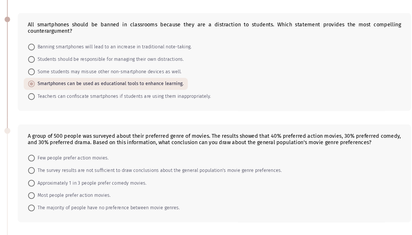
click at [122, 181] on span "The survey results are not sufficient to draw conclusions about the general pop…" at bounding box center [162, 178] width 213 height 7
click at [56, 181] on input "The survey results are not sufficient to draw conclusions about the general pop…" at bounding box center [54, 179] width 6 height 6
radio input "true"
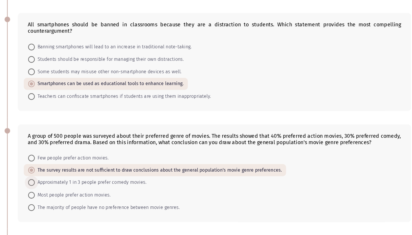
click at [135, 188] on span "Approximately 1 in 3 people prefer comedy movies." at bounding box center [104, 189] width 96 height 7
click at [56, 188] on input "Approximately 1 in 3 people prefer comedy movies." at bounding box center [54, 189] width 6 height 6
radio input "true"
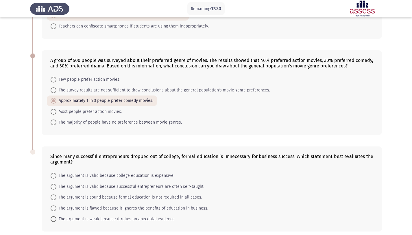
scroll to position [232, 0]
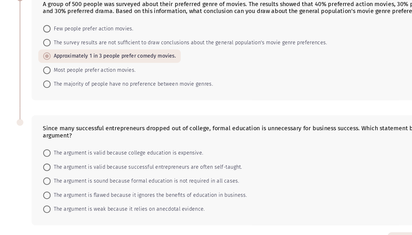
click at [185, 174] on span "The argument is sound because formal education is not required in all cases." at bounding box center [129, 171] width 146 height 7
click at [56, 174] on input "The argument is sound because formal education is not required in all cases." at bounding box center [54, 172] width 6 height 6
radio input "true"
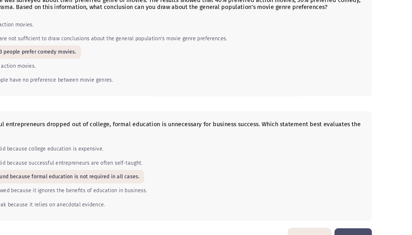
scroll to position [232, 0]
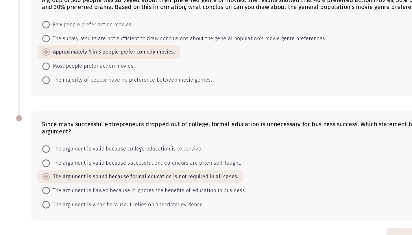
click at [138, 192] on span "The argument is weak because it relies on anecdotal evidence." at bounding box center [115, 193] width 119 height 7
click at [56, 192] on input "The argument is weak because it relies on anecdotal evidence." at bounding box center [54, 194] width 6 height 6
radio input "true"
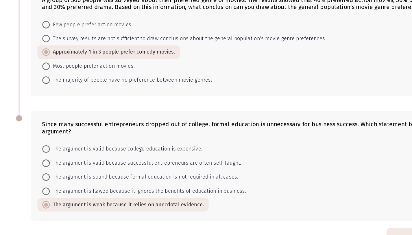
click at [136, 171] on span "The argument is sound because formal education is not required in all cases." at bounding box center [129, 172] width 146 height 7
click at [56, 171] on input "The argument is sound because formal education is not required in all cases." at bounding box center [54, 172] width 6 height 6
radio input "true"
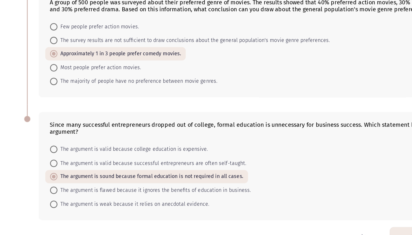
click at [184, 131] on div "Since many successful entrepreneurs dropped out of college, formal education is…" at bounding box center [211, 134] width 323 height 11
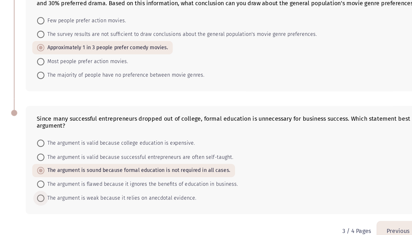
click at [105, 194] on span "The argument is weak because it relies on anecdotal evidence." at bounding box center [115, 193] width 119 height 7
click at [56, 194] on input "The argument is weak because it relies on anecdotal evidence." at bounding box center [54, 194] width 6 height 6
radio input "true"
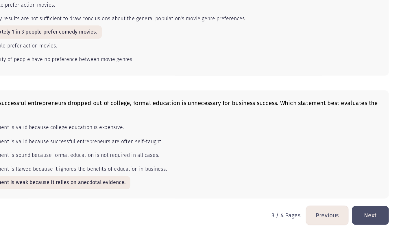
click at [367, 220] on button "Next" at bounding box center [367, 219] width 29 height 15
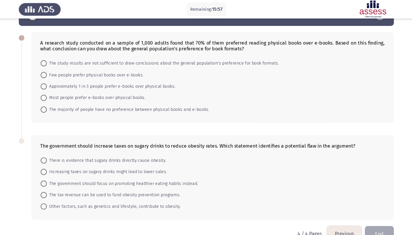
scroll to position [12, 0]
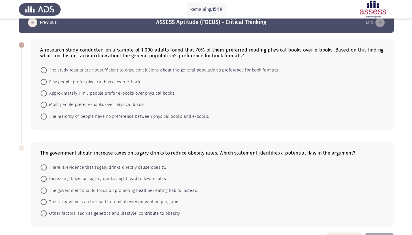
click at [62, 92] on mat-radio-button "Approximately 1 in 3 people prefer e-books over physical books." at bounding box center [114, 87] width 134 height 11
click at [62, 91] on mat-radio-button "Approximately 1 in 3 people prefer e-books over physical books." at bounding box center [114, 87] width 134 height 11
click at [65, 85] on span "Approximately 1 in 3 people prefer e-books over physical books." at bounding box center [116, 87] width 120 height 7
click at [56, 85] on input "Approximately 1 in 3 people prefer e-books over physical books." at bounding box center [54, 88] width 6 height 6
radio input "true"
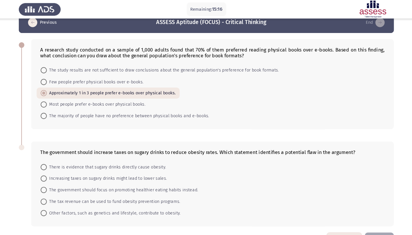
scroll to position [18, 0]
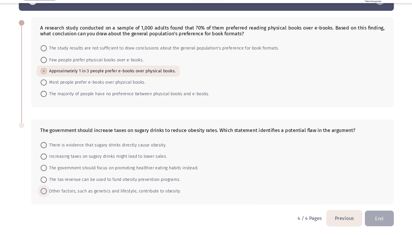
click at [121, 192] on span "Other factors, such as genetics and lifestyle, contribute to obesity." at bounding box center [118, 193] width 125 height 7
click at [56, 192] on input "Other factors, such as genetics and lifestyle, contribute to obesity." at bounding box center [54, 193] width 6 height 6
radio input "true"
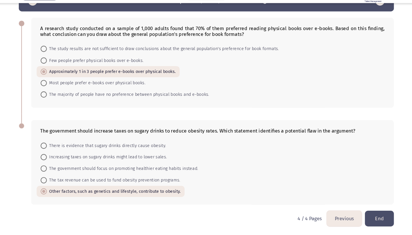
click at [371, 222] on button "End" at bounding box center [367, 219] width 27 height 15
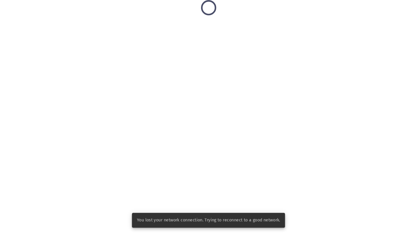
scroll to position [0, 0]
